Goal: Transaction & Acquisition: Purchase product/service

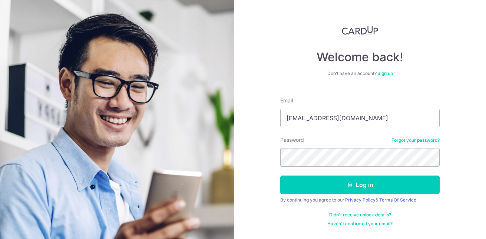
type input "[EMAIL_ADDRESS][DOMAIN_NAME]"
click at [280, 175] on button "Log in" at bounding box center [359, 184] width 159 height 19
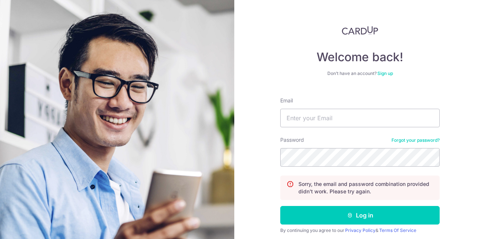
click at [401, 141] on link "Forgot your password?" at bounding box center [416, 140] width 48 height 6
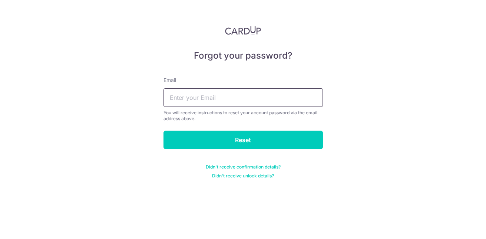
click at [290, 104] on input "text" at bounding box center [243, 97] width 159 height 19
type input "[EMAIL_ADDRESS][DOMAIN_NAME]"
click at [164, 131] on input "Reset" at bounding box center [243, 140] width 159 height 19
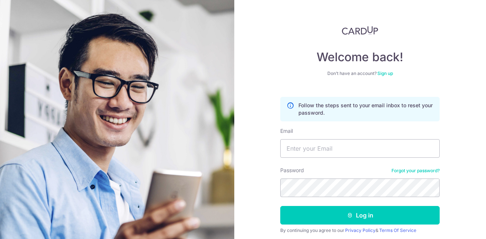
click at [322, 159] on form "Follow the steps sent to your email inbox to reset your password. Email Passwor…" at bounding box center [359, 174] width 159 height 166
click at [327, 150] on input "Email" at bounding box center [359, 148] width 159 height 19
type input "[EMAIL_ADDRESS][DOMAIN_NAME]"
click at [280, 206] on button "Log in" at bounding box center [359, 215] width 159 height 19
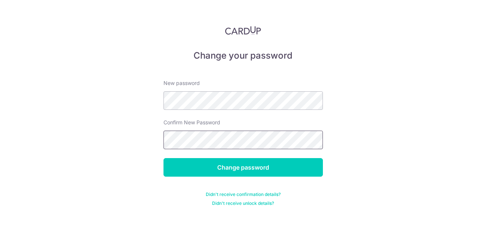
click at [164, 158] on input "Change password" at bounding box center [243, 167] width 159 height 19
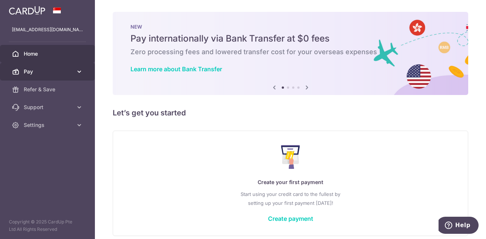
click at [49, 67] on link "Pay" at bounding box center [47, 72] width 95 height 18
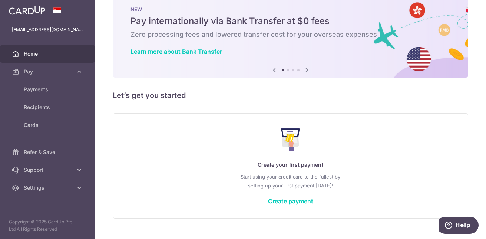
scroll to position [32, 0]
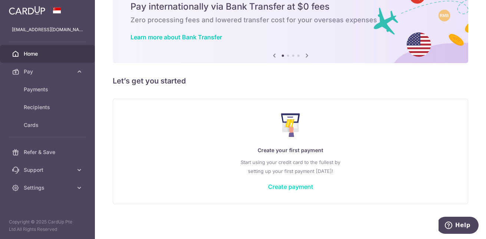
click at [296, 186] on link "Create payment" at bounding box center [290, 186] width 45 height 7
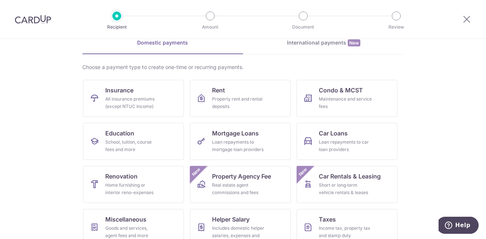
scroll to position [74, 0]
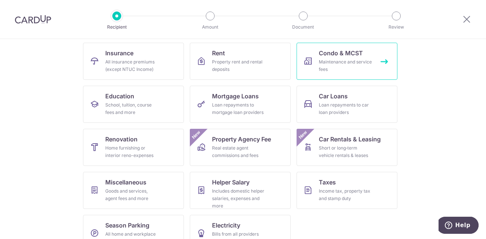
click at [353, 70] on div "Maintenance and service fees" at bounding box center [345, 65] width 53 height 15
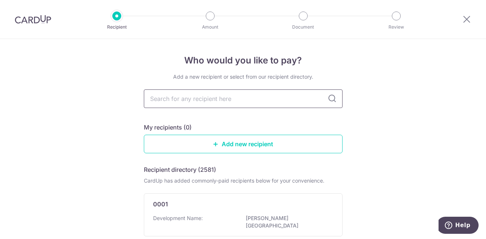
click at [214, 99] on input "text" at bounding box center [243, 98] width 199 height 19
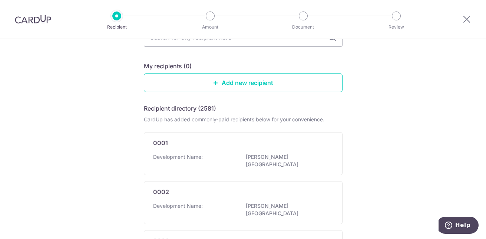
scroll to position [74, 0]
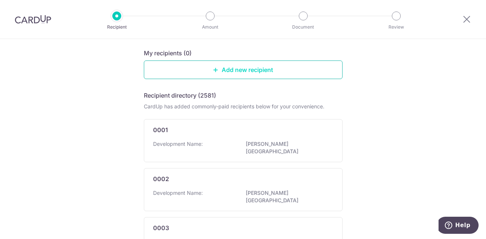
click at [233, 68] on link "Add new recipient" at bounding box center [243, 69] width 199 height 19
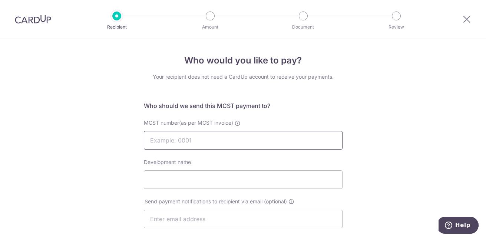
click at [218, 139] on input "MCST number(as per MCST invoice)" at bounding box center [243, 140] width 199 height 19
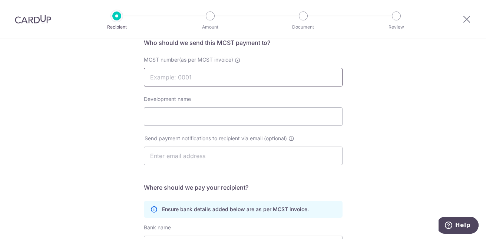
scroll to position [74, 0]
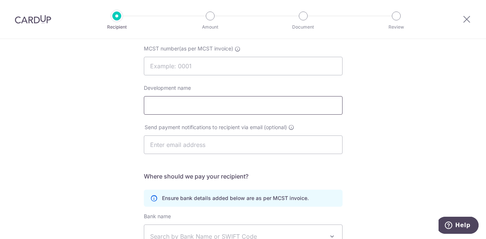
click at [218, 105] on input "Development name" at bounding box center [243, 105] width 199 height 19
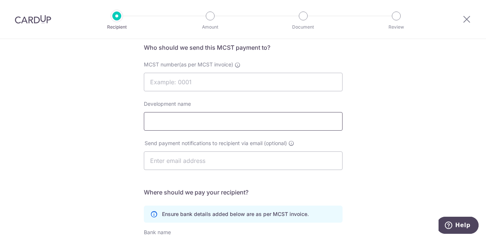
scroll to position [0, 0]
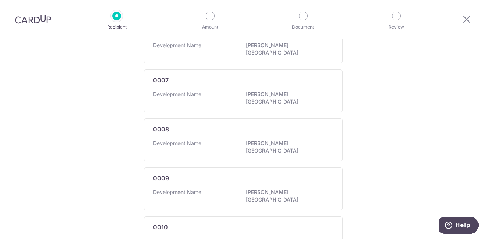
scroll to position [477, 0]
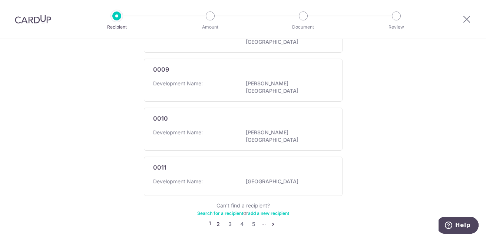
click at [214, 220] on link "2" at bounding box center [218, 224] width 9 height 9
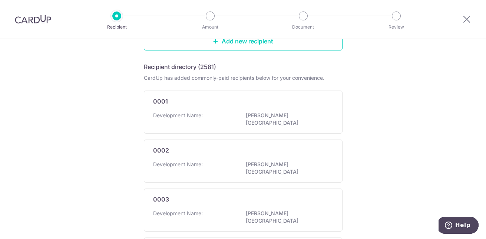
scroll to position [0, 0]
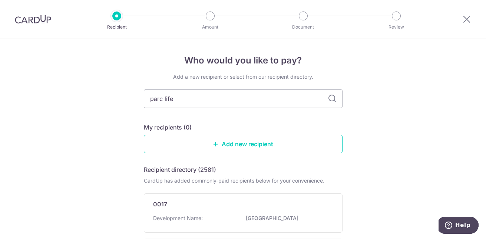
type input "parc life"
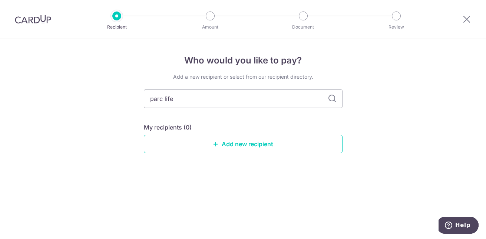
click at [332, 98] on icon at bounding box center [332, 98] width 9 height 9
drag, startPoint x: 231, startPoint y: 98, endPoint x: 92, endPoint y: 95, distance: 139.1
click at [92, 95] on div "Who would you like to pay? Add a new recipient or select from our recipient dir…" at bounding box center [243, 139] width 486 height 200
click at [214, 143] on icon at bounding box center [216, 144] width 6 height 6
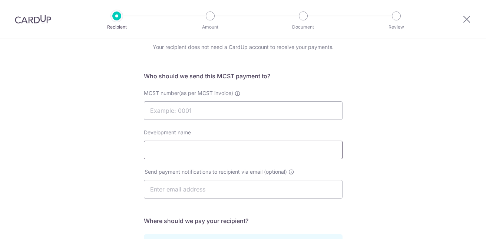
scroll to position [37, 0]
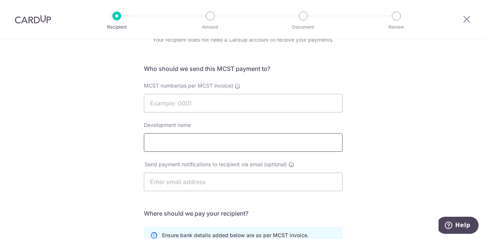
click at [198, 141] on input "Development name" at bounding box center [243, 142] width 199 height 19
type input "Parc Life"
click at [207, 103] on input "MCST number(as per MCST invoice)" at bounding box center [243, 103] width 199 height 19
type input "1"
type input "1234"
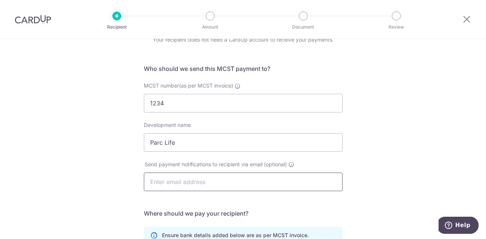
click at [194, 182] on input "text" at bounding box center [243, 181] width 199 height 19
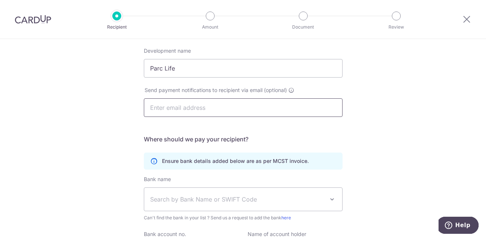
scroll to position [148, 0]
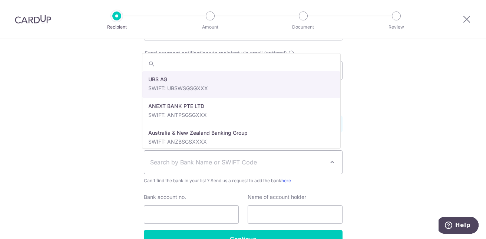
click at [293, 166] on span "Search by Bank Name or SWIFT Code" at bounding box center [237, 162] width 174 height 9
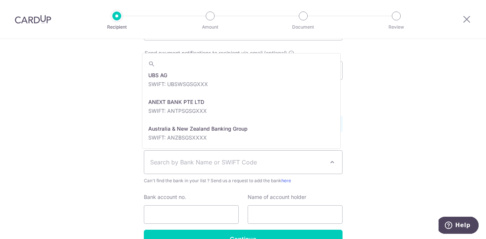
scroll to position [0, 0]
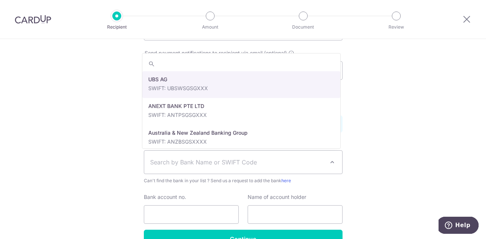
select select "22650"
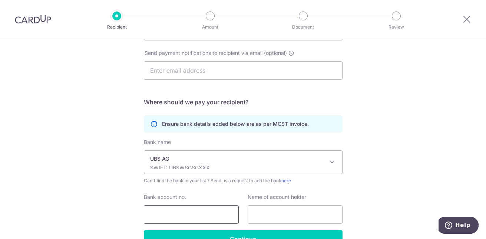
click at [183, 215] on input "Bank account no." at bounding box center [191, 214] width 95 height 19
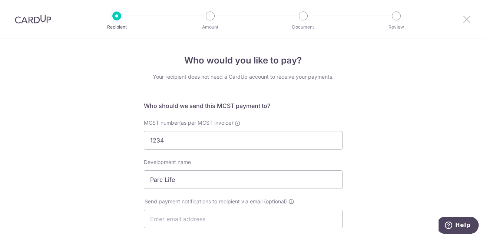
click at [465, 17] on icon at bounding box center [466, 18] width 9 height 9
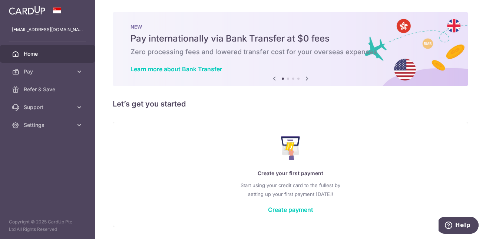
click at [260, 179] on div "Create your first payment Start using your credit card to the fullest by settin…" at bounding box center [290, 174] width 337 height 88
click at [304, 200] on div "Create your first payment Start using your credit card to the fullest by settin…" at bounding box center [290, 174] width 337 height 88
click at [306, 210] on link "Create payment" at bounding box center [290, 209] width 45 height 7
